Goal: Information Seeking & Learning: Learn about a topic

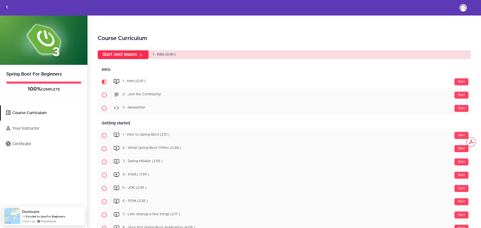
click at [133, 55] on link "Start next lesson" at bounding box center [123, 54] width 51 height 9
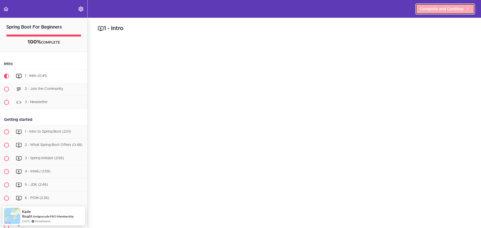
click at [435, 11] on span "Complete and Continue" at bounding box center [441, 9] width 44 height 6
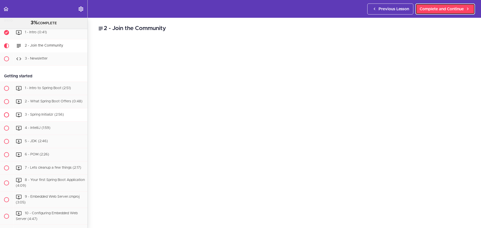
scroll to position [46, 0]
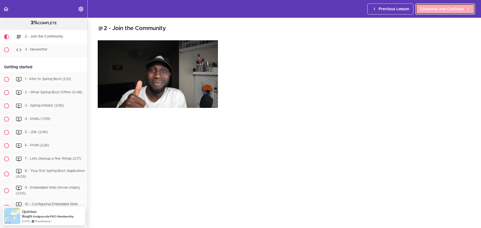
click at [437, 11] on span "Complete and Continue" at bounding box center [441, 9] width 44 height 6
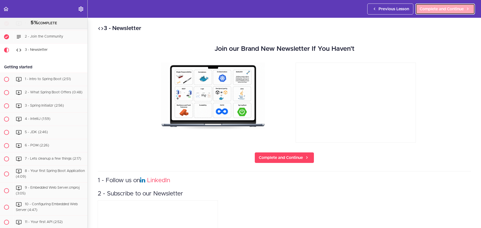
scroll to position [53, 0]
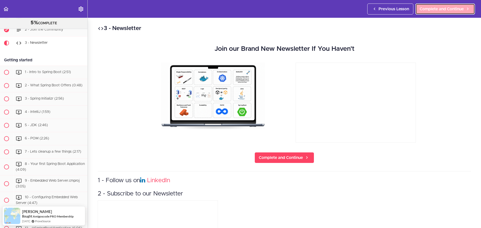
click at [442, 10] on span "Complete and Continue" at bounding box center [441, 9] width 44 height 6
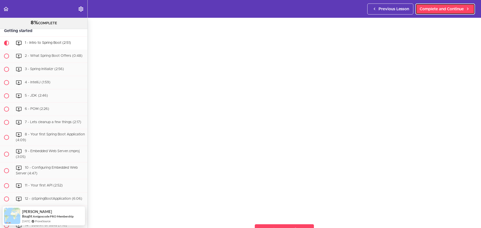
scroll to position [50, 0]
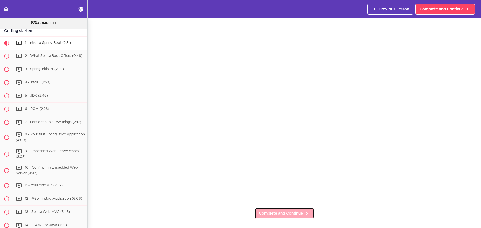
click at [285, 214] on span "Complete and Continue" at bounding box center [281, 214] width 44 height 6
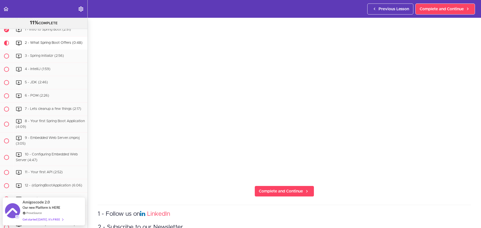
scroll to position [100, 0]
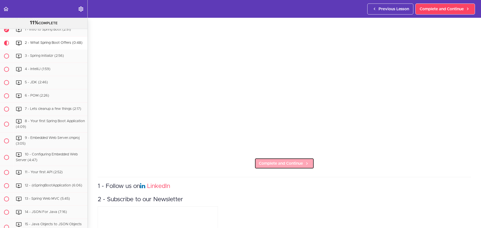
click at [289, 161] on span "Complete and Continue" at bounding box center [281, 164] width 44 height 6
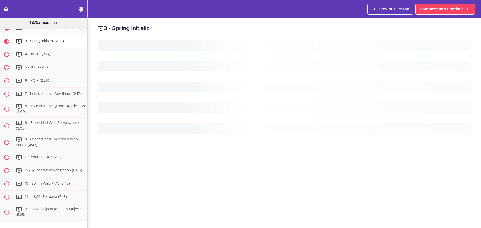
scroll to position [113, 0]
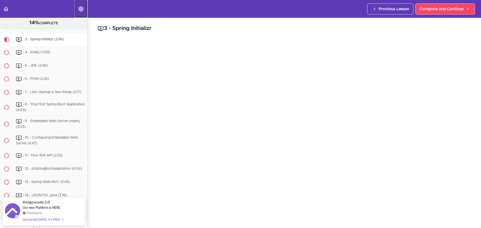
click at [79, 8] on use "Settings Menu" at bounding box center [80, 9] width 5 height 5
click at [120, 23] on label "menuitem" at bounding box center [119, 24] width 9 height 5
click at [118, 23] on input "Autoplay" at bounding box center [116, 24] width 3 height 3
click at [121, 24] on label "menuitem" at bounding box center [119, 24] width 9 height 5
click at [118, 24] on input "Autoplay" at bounding box center [116, 24] width 3 height 3
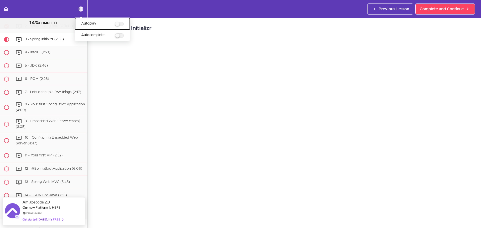
checkbox input "true"
click at [122, 37] on label "menuitem" at bounding box center [119, 35] width 9 height 5
click at [118, 37] on input "Autocomplete" at bounding box center [116, 35] width 3 height 3
checkbox input "true"
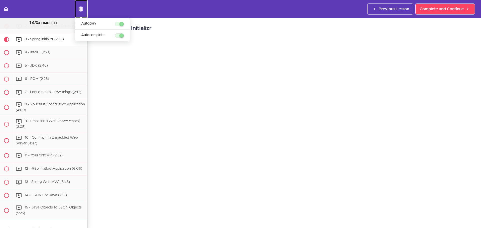
click at [80, 10] on use "Settings Menu" at bounding box center [80, 9] width 5 height 5
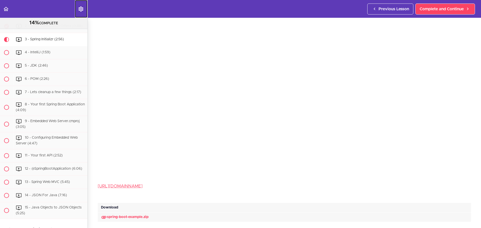
scroll to position [50, 0]
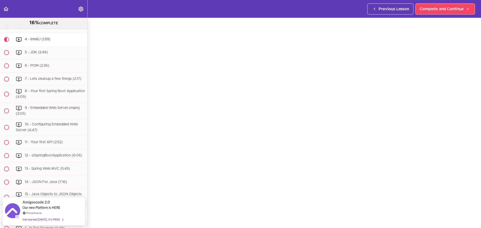
scroll to position [50, 0]
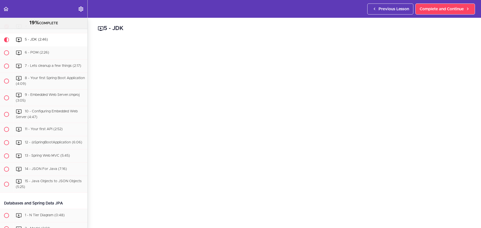
scroll to position [139, 0]
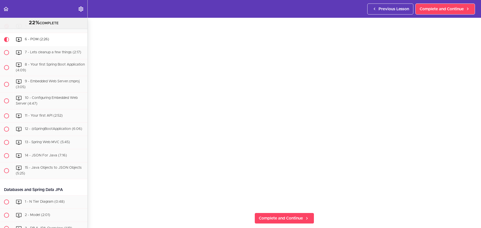
scroll to position [50, 0]
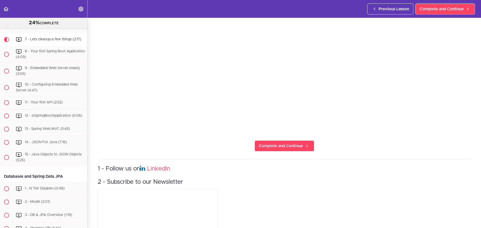
scroll to position [117, 0]
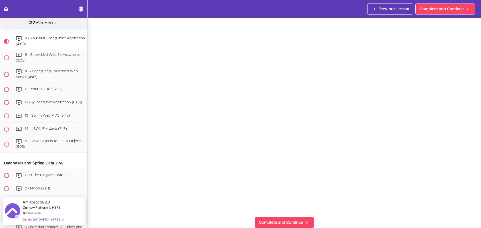
scroll to position [75, 0]
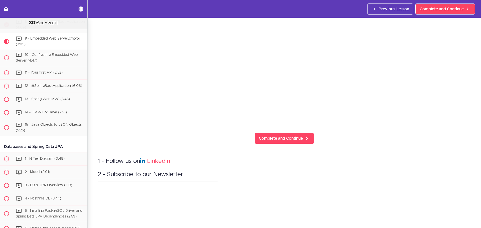
scroll to position [124, 0]
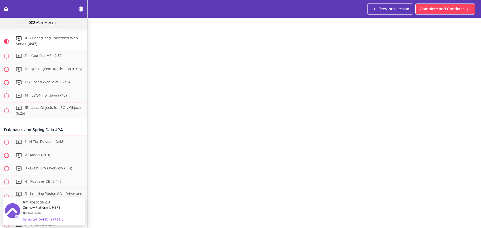
scroll to position [50, 0]
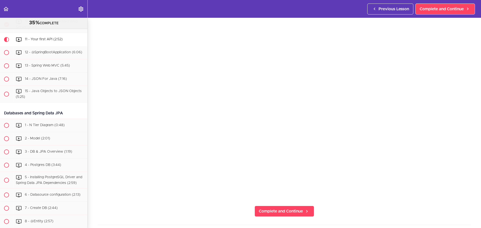
scroll to position [100, 0]
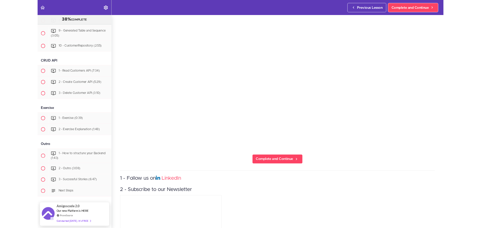
scroll to position [443, 0]
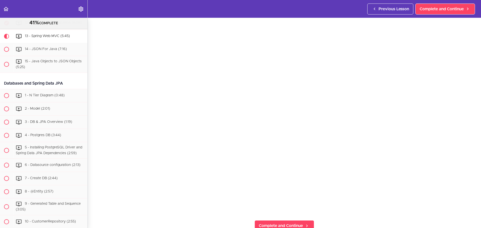
scroll to position [75, 0]
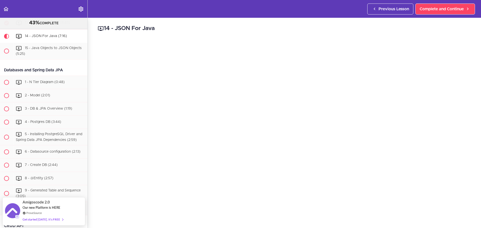
scroll to position [50, 0]
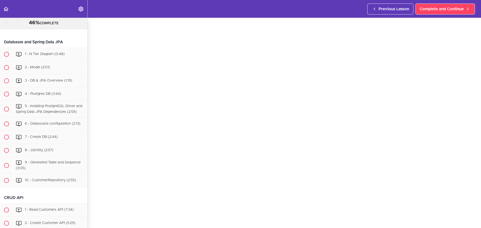
scroll to position [50, 0]
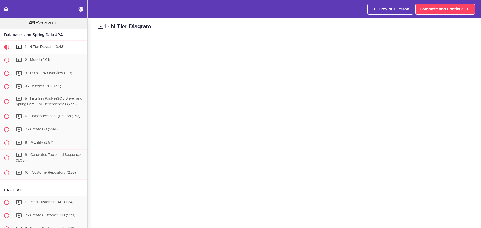
scroll to position [319, 0]
